Goal: Transaction & Acquisition: Obtain resource

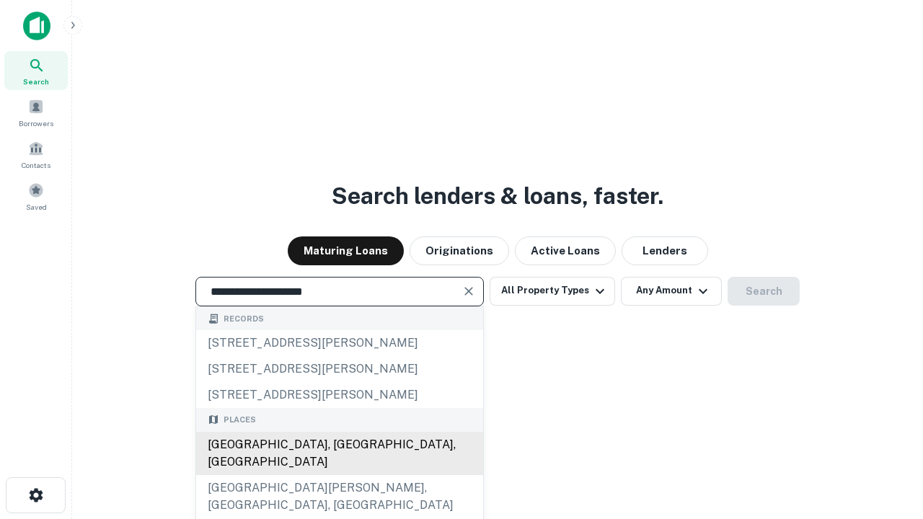
click at [339, 475] on div "[GEOGRAPHIC_DATA], [GEOGRAPHIC_DATA], [GEOGRAPHIC_DATA]" at bounding box center [339, 453] width 287 height 43
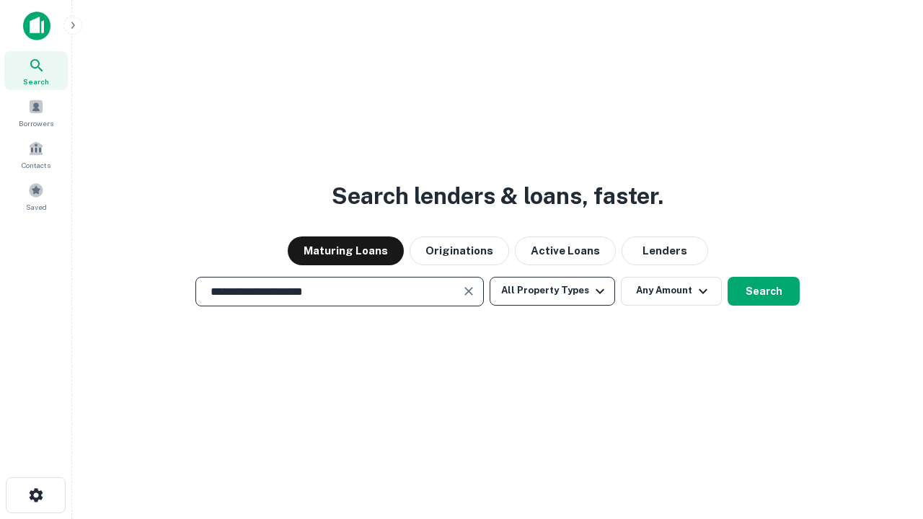
type input "**********"
click at [552, 291] on button "All Property Types" at bounding box center [552, 291] width 125 height 29
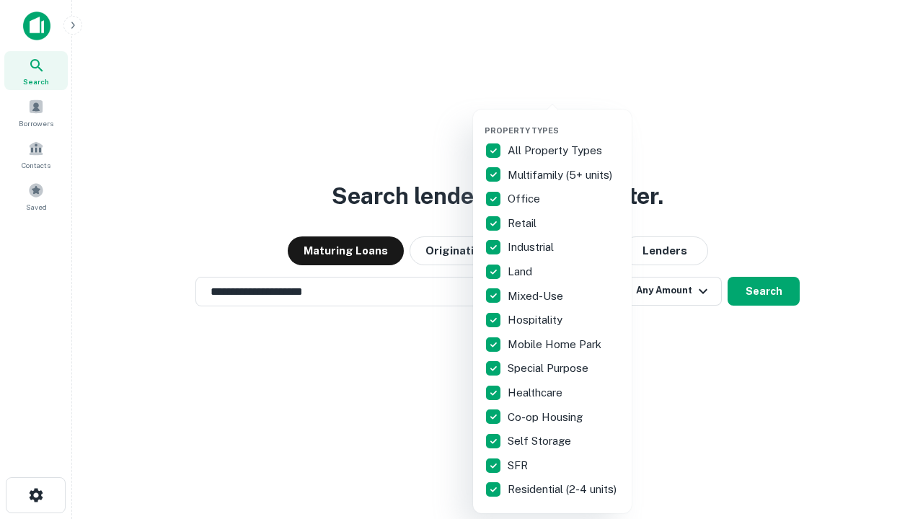
click at [564, 121] on button "button" at bounding box center [564, 121] width 159 height 1
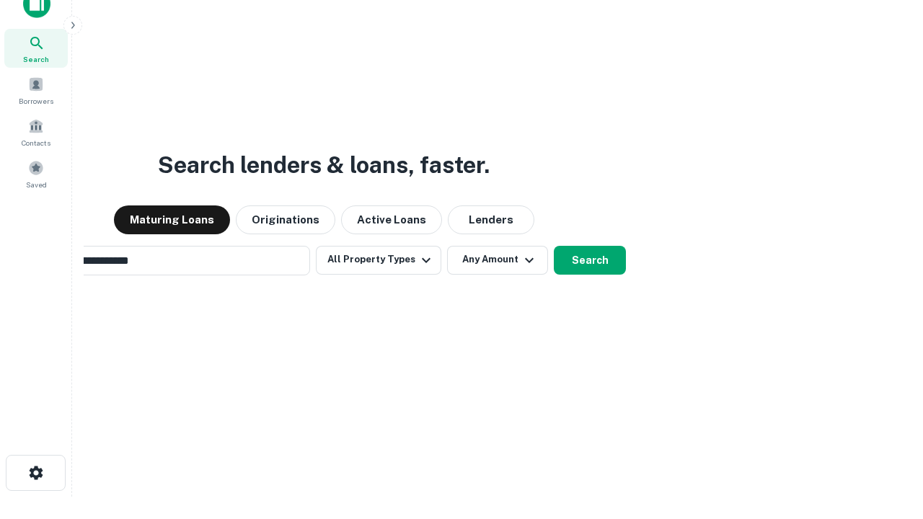
scroll to position [23, 0]
click at [447, 245] on button "Any Amount" at bounding box center [497, 259] width 101 height 29
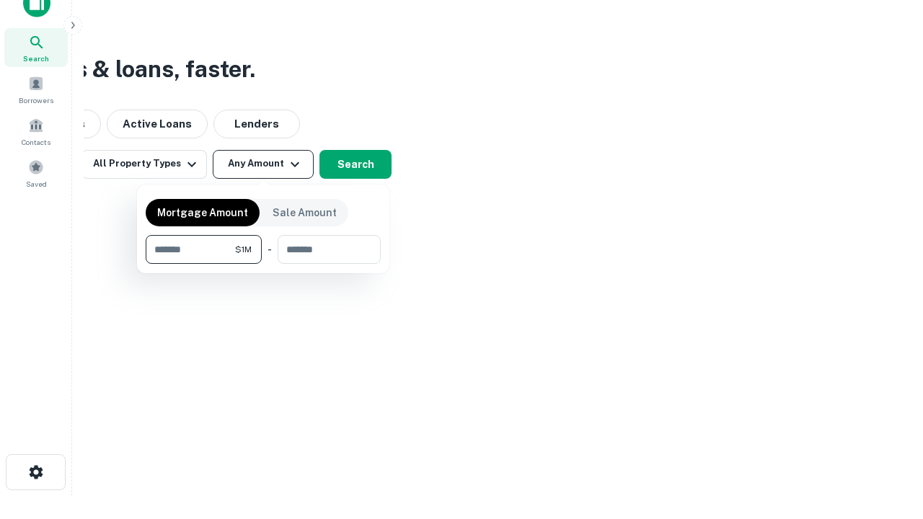
type input "*******"
click at [263, 264] on button "button" at bounding box center [263, 264] width 235 height 1
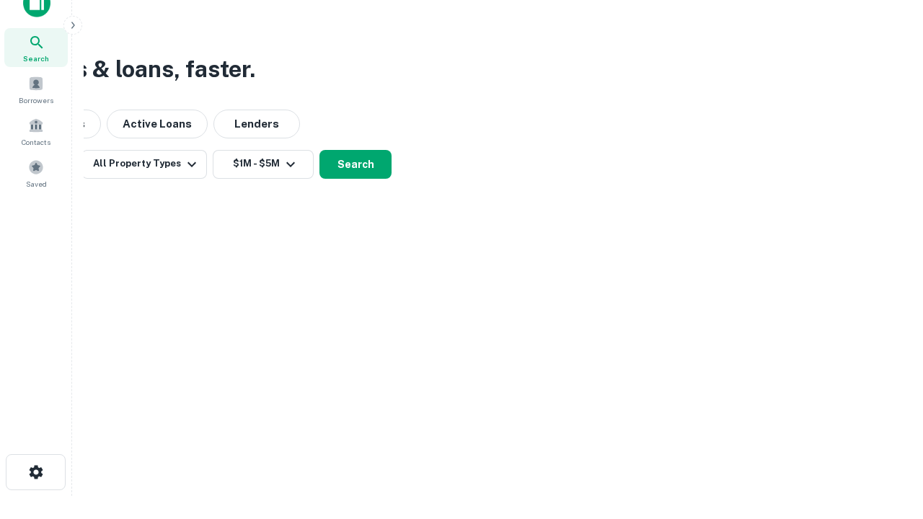
scroll to position [9, 266]
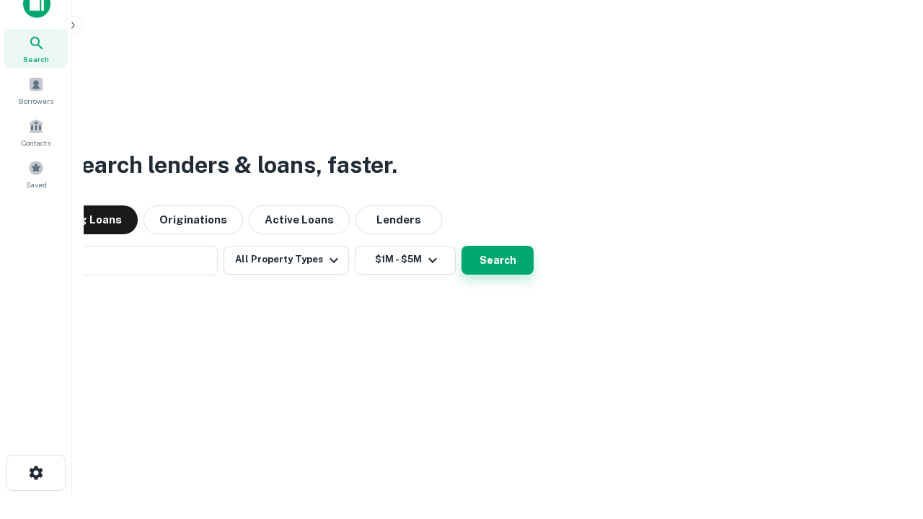
click at [462, 246] on button "Search" at bounding box center [498, 260] width 72 height 29
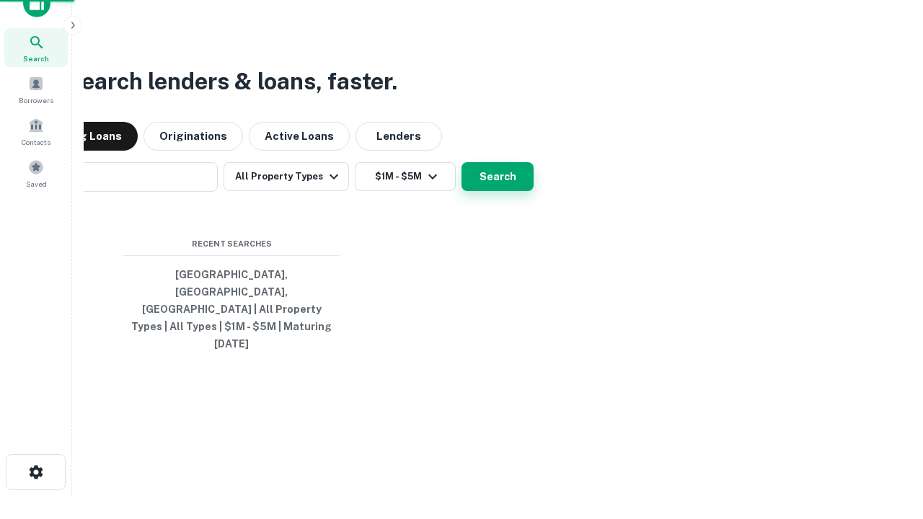
scroll to position [38, 408]
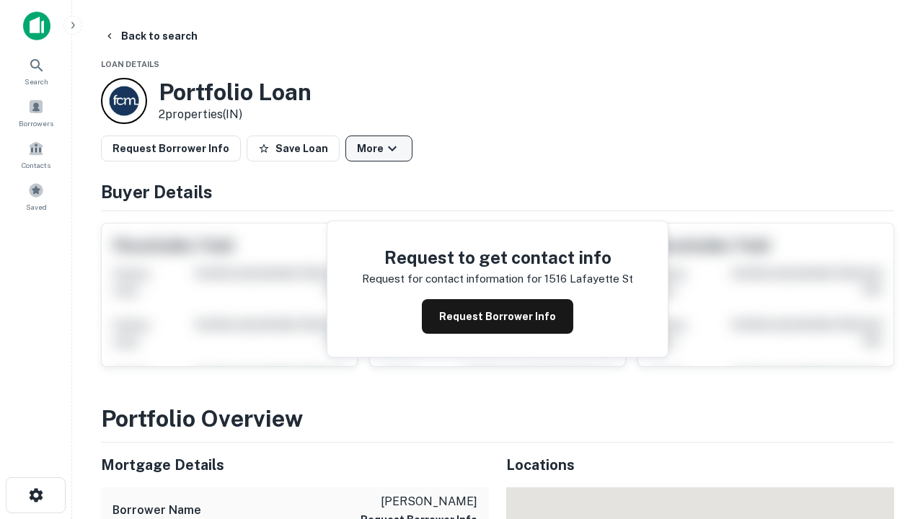
click at [379, 149] on button "More" at bounding box center [378, 149] width 67 height 26
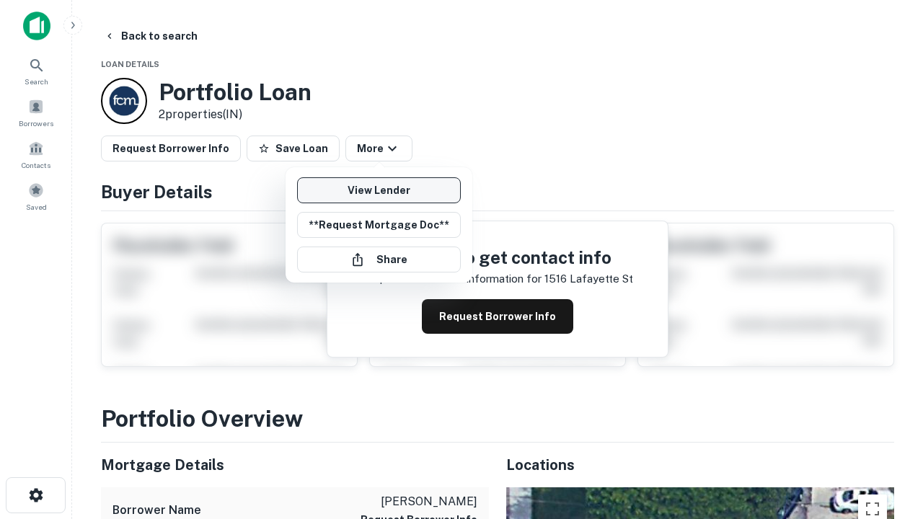
click at [379, 190] on link "View Lender" at bounding box center [379, 190] width 164 height 26
